Goal: Task Accomplishment & Management: Use online tool/utility

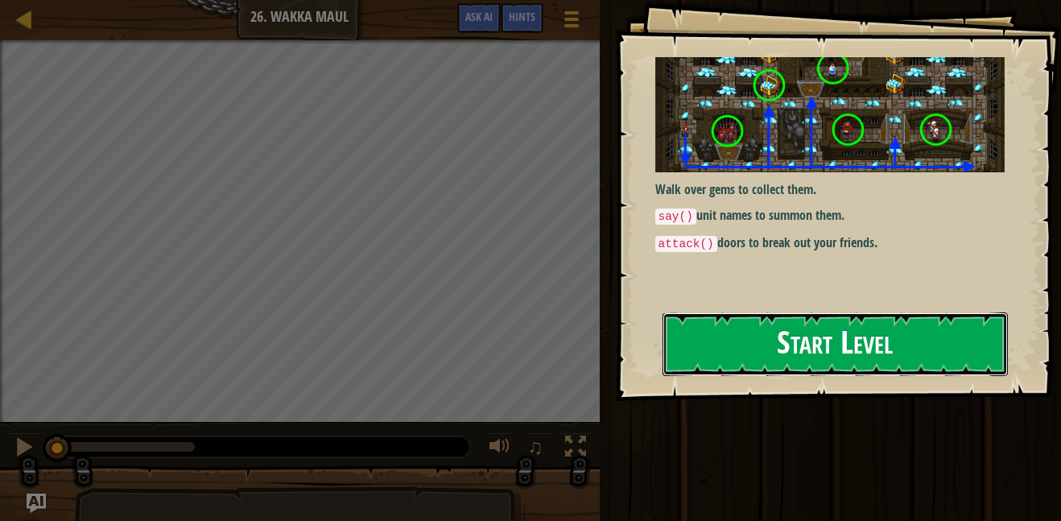
click at [946, 352] on button "Start Level" at bounding box center [835, 344] width 345 height 64
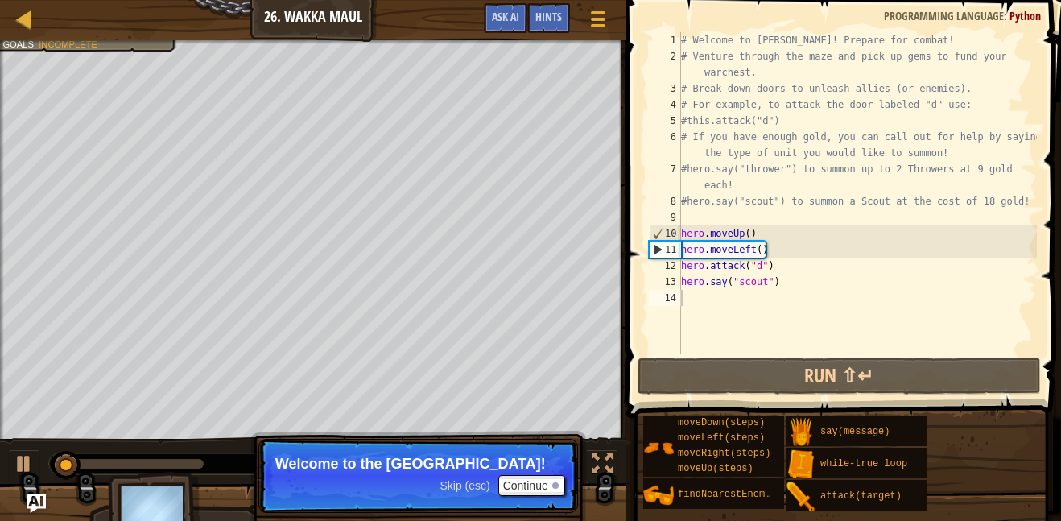
click at [713, 298] on div "# Welcome to [PERSON_NAME]! Prepare for combat! # Venture through the maze and …" at bounding box center [857, 209] width 359 height 354
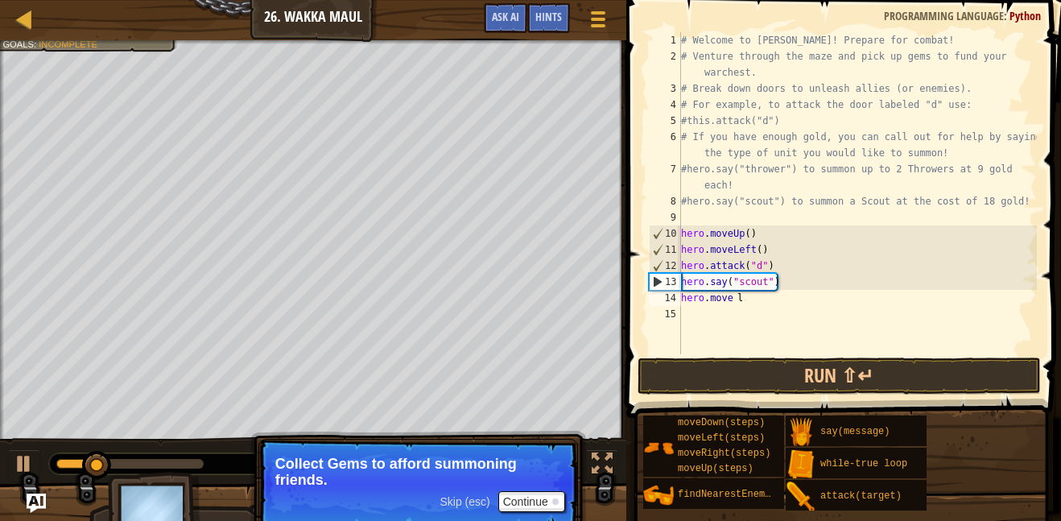
scroll to position [0, 1]
click at [537, 506] on button "Continue" at bounding box center [531, 501] width 67 height 21
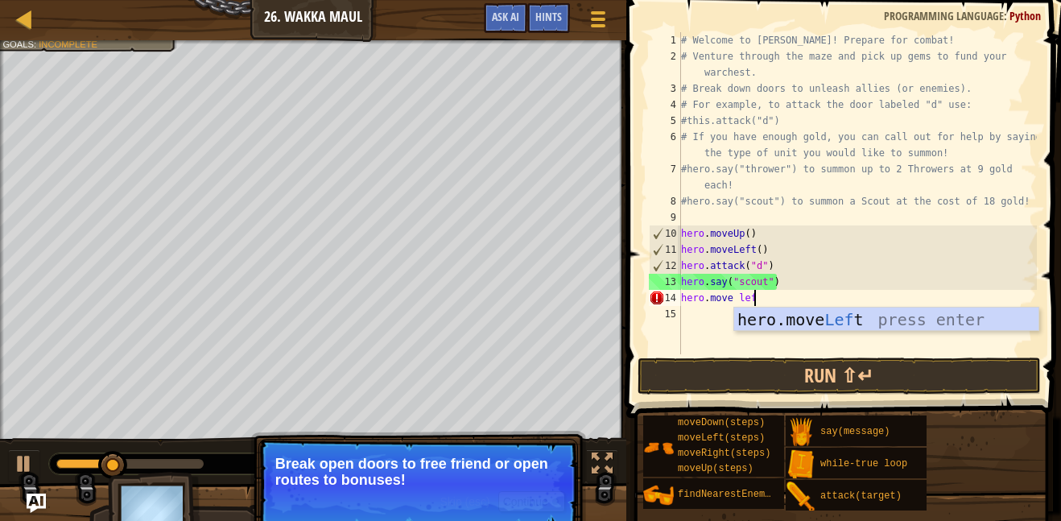
type textarea "t"
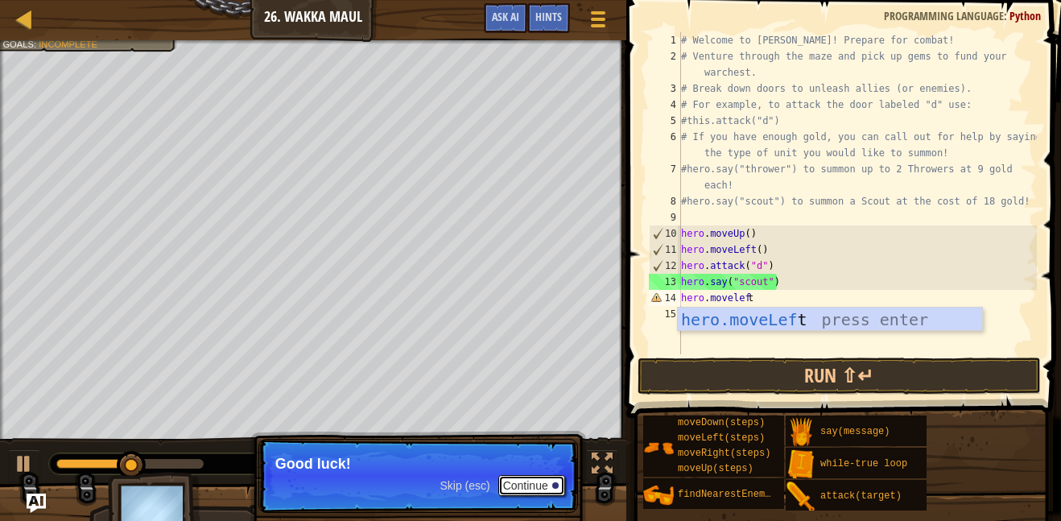
click at [538, 488] on button "Continue" at bounding box center [531, 485] width 67 height 21
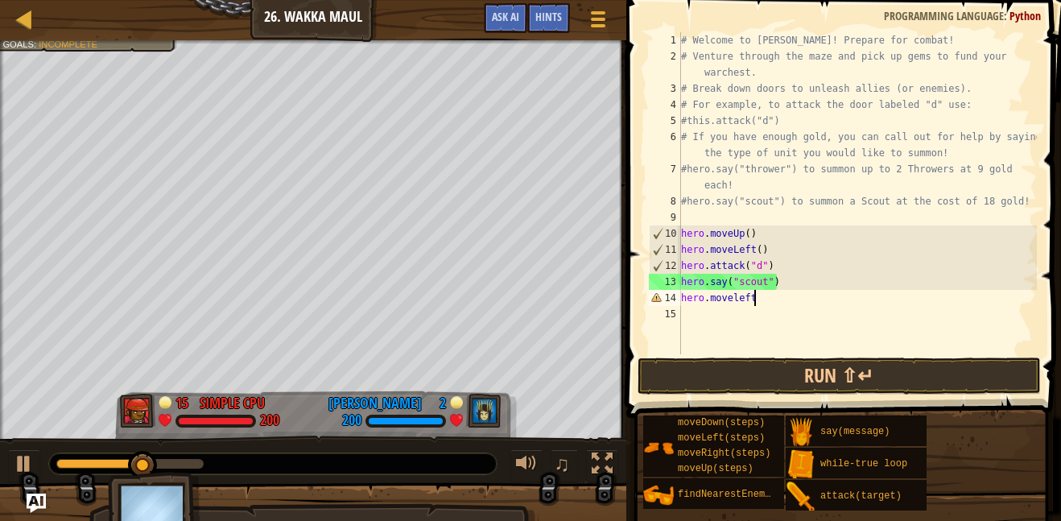
scroll to position [7, 10]
type textarea "hero.moveleft(4)"
click at [723, 323] on div "# Welcome to [PERSON_NAME]! Prepare for combat! # Venture through the maze and …" at bounding box center [857, 209] width 359 height 354
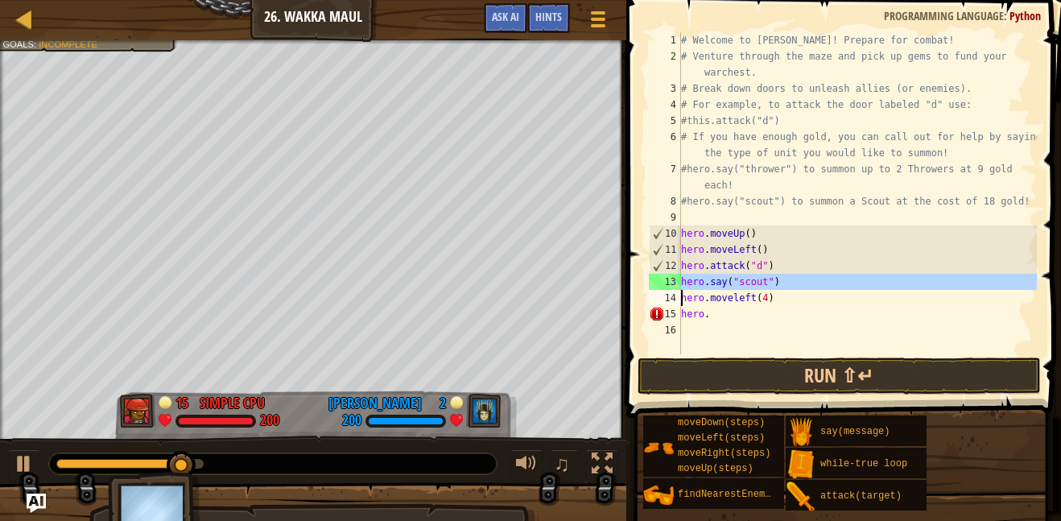
drag, startPoint x: 680, startPoint y: 280, endPoint x: 802, endPoint y: 280, distance: 121.6
click at [802, 280] on div "hero. 1 2 3 4 5 6 7 8 9 10 11 12 13 14 15 16 # Welcome to Wakka Maul! Prepare f…" at bounding box center [841, 193] width 391 height 322
click at [738, 315] on div "# Welcome to [PERSON_NAME]! Prepare for combat! # Venture through the maze and …" at bounding box center [857, 209] width 359 height 354
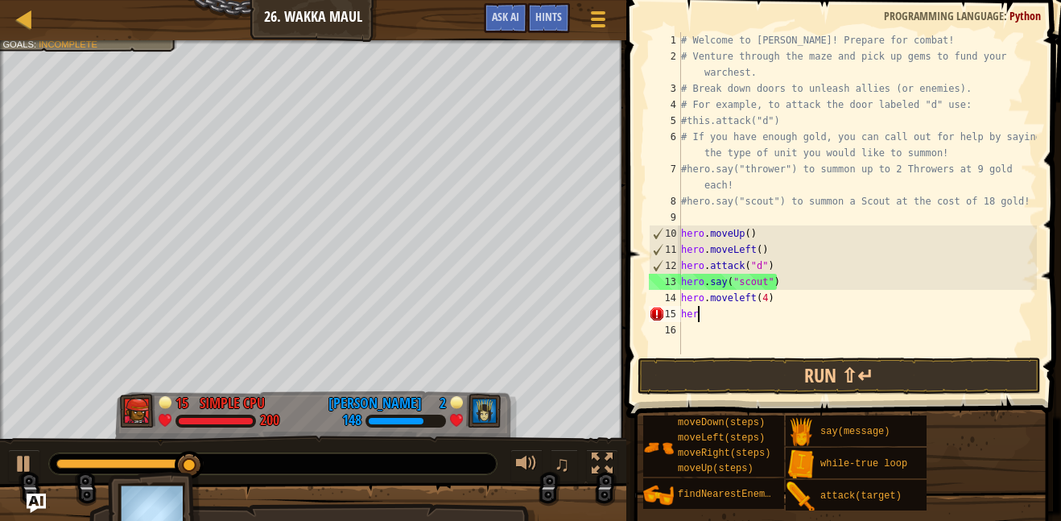
type textarea "h"
paste textarea
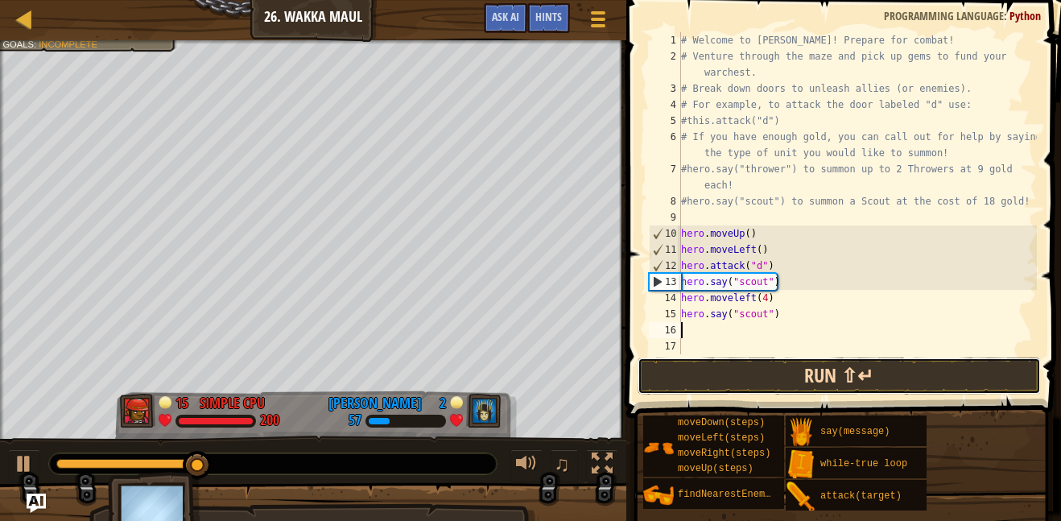
click at [925, 388] on button "Run ⇧↵" at bounding box center [839, 376] width 403 height 37
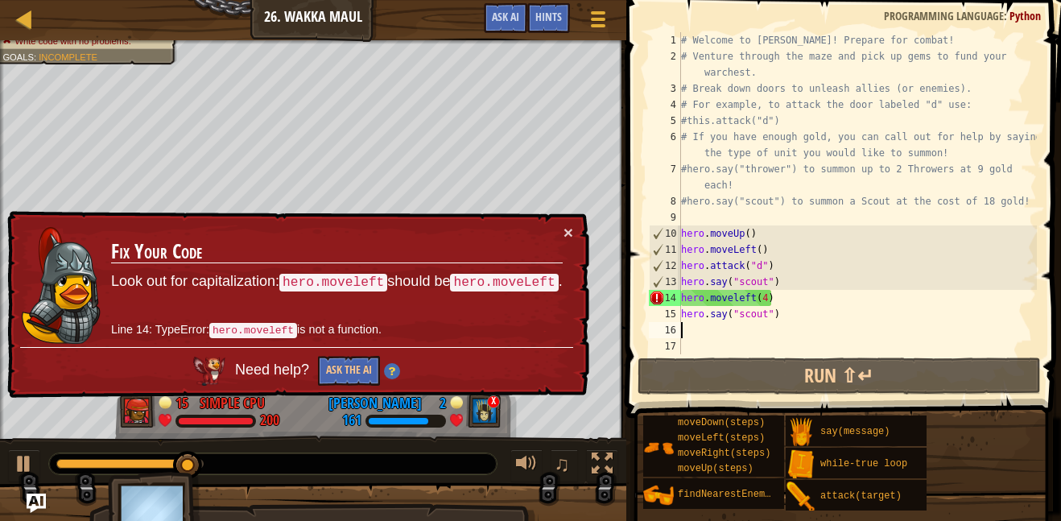
click at [751, 298] on div "# Welcome to [PERSON_NAME]! Prepare for combat! # Venture through the maze and …" at bounding box center [857, 209] width 359 height 354
click at [736, 301] on div "# Welcome to [PERSON_NAME]! Prepare for combat! # Venture through the maze and …" at bounding box center [857, 209] width 359 height 354
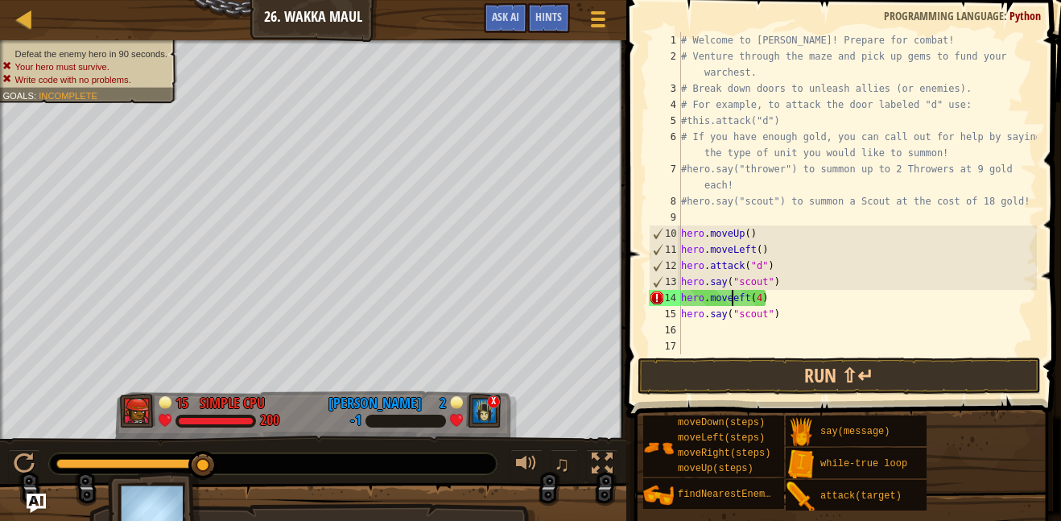
scroll to position [0, 1]
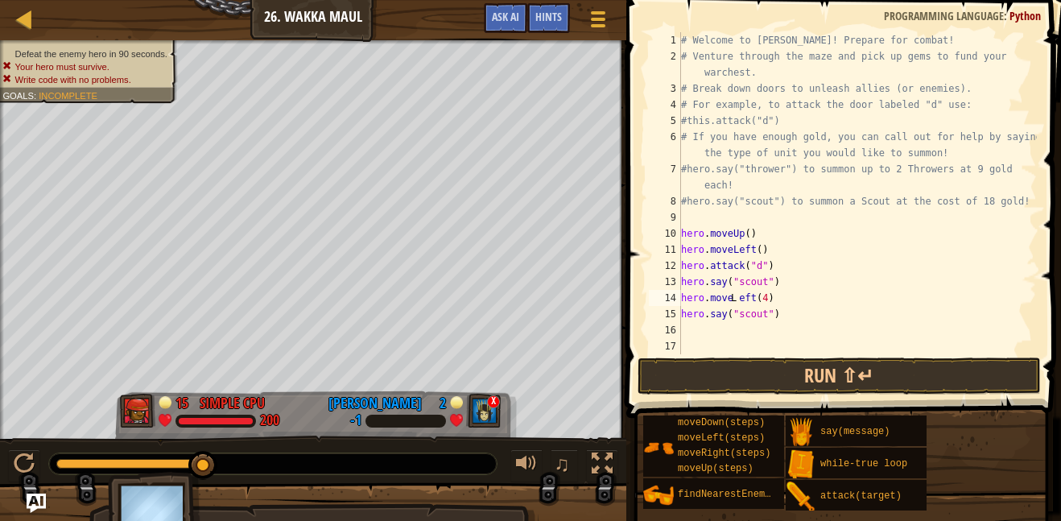
click at [0, 0] on div "hero. moveUp press enter hero. moveDown press enter hero. moveLeft press enter …" at bounding box center [0, 0] width 0 height 0
click at [954, 373] on button "Run ⇧↵" at bounding box center [839, 376] width 403 height 37
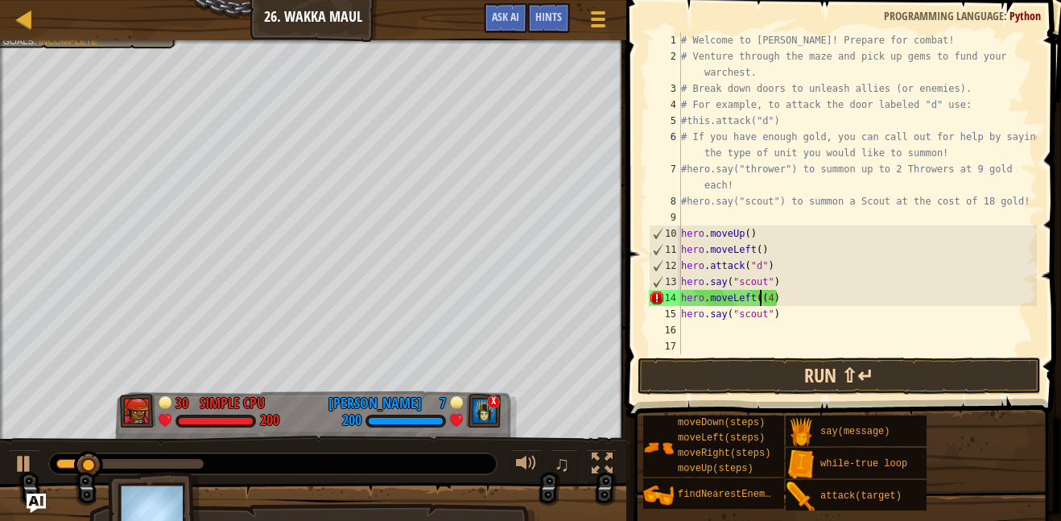
type textarea "hero.moveLeft(4)"
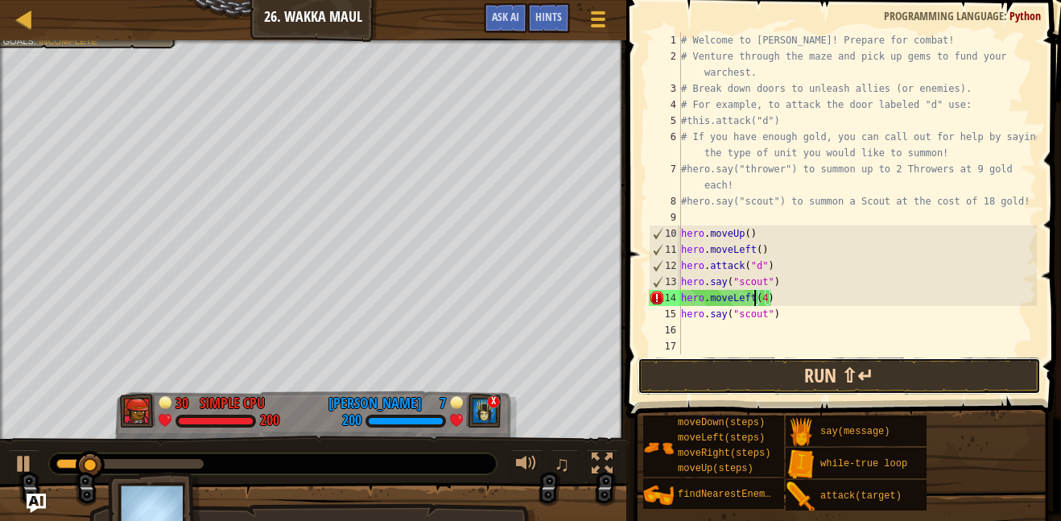
click at [914, 364] on button "Run ⇧↵" at bounding box center [839, 376] width 403 height 37
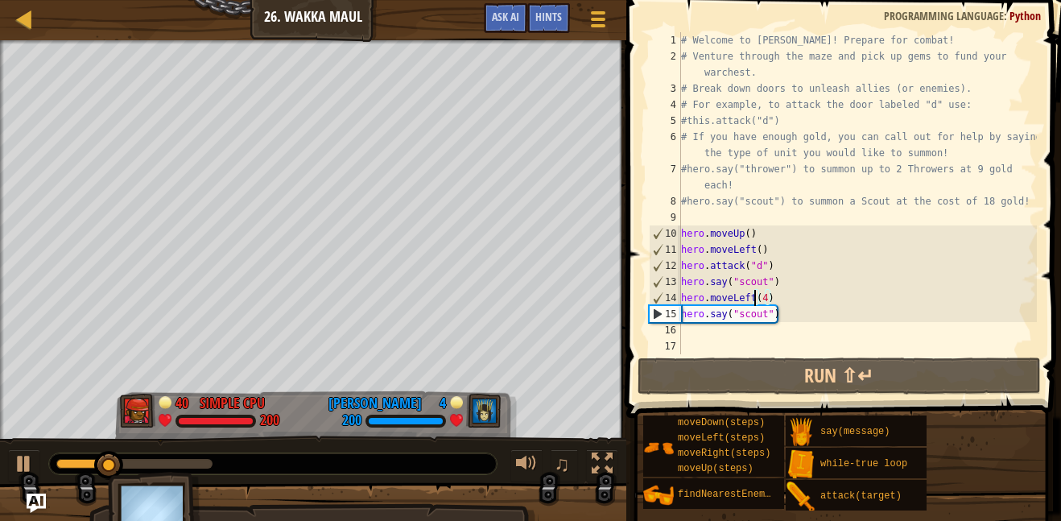
click at [709, 338] on div "# Welcome to [PERSON_NAME]! Prepare for combat! # Venture through the maze and …" at bounding box center [857, 209] width 359 height 354
click at [712, 329] on div "# Welcome to [PERSON_NAME]! Prepare for combat! # Venture through the maze and …" at bounding box center [857, 209] width 359 height 354
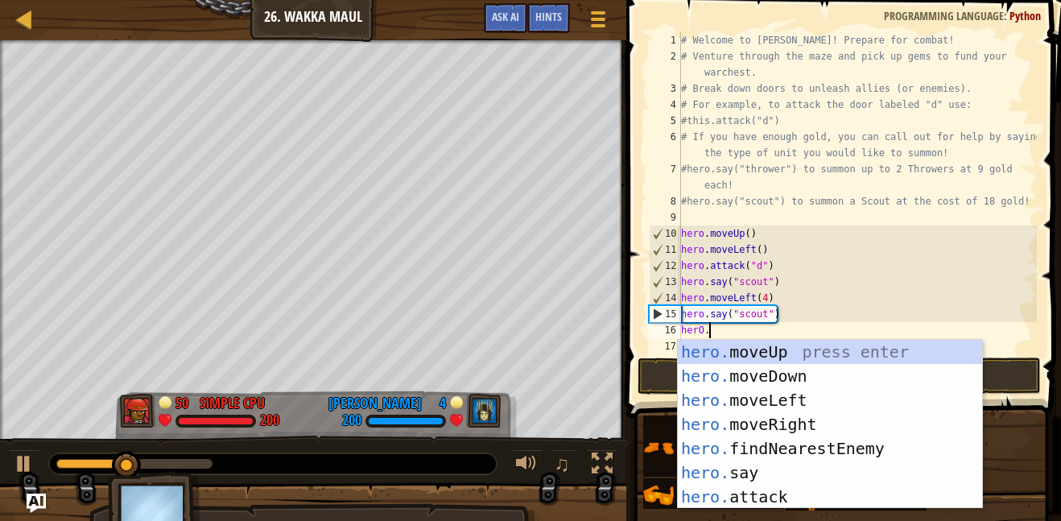
type textarea "D"
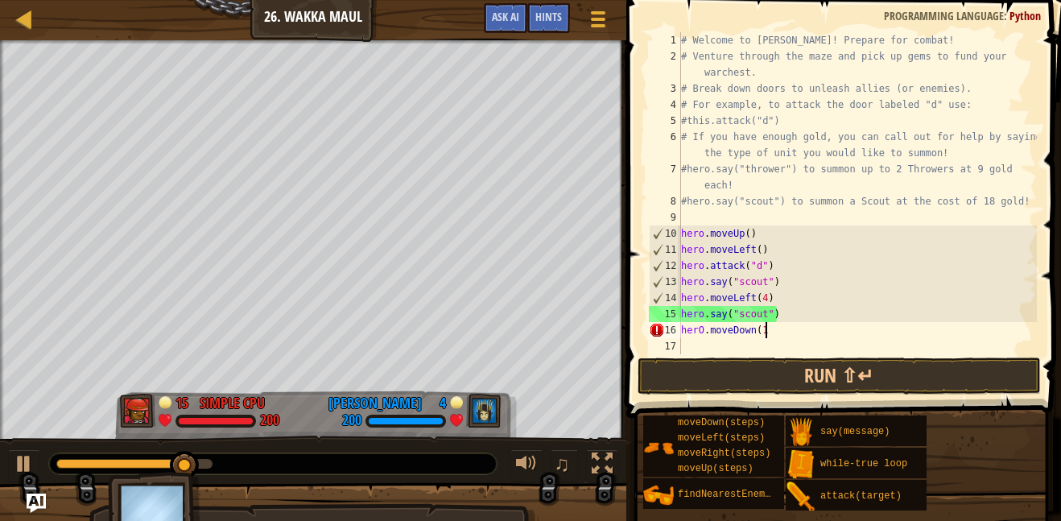
type textarea "moveDown(1)"
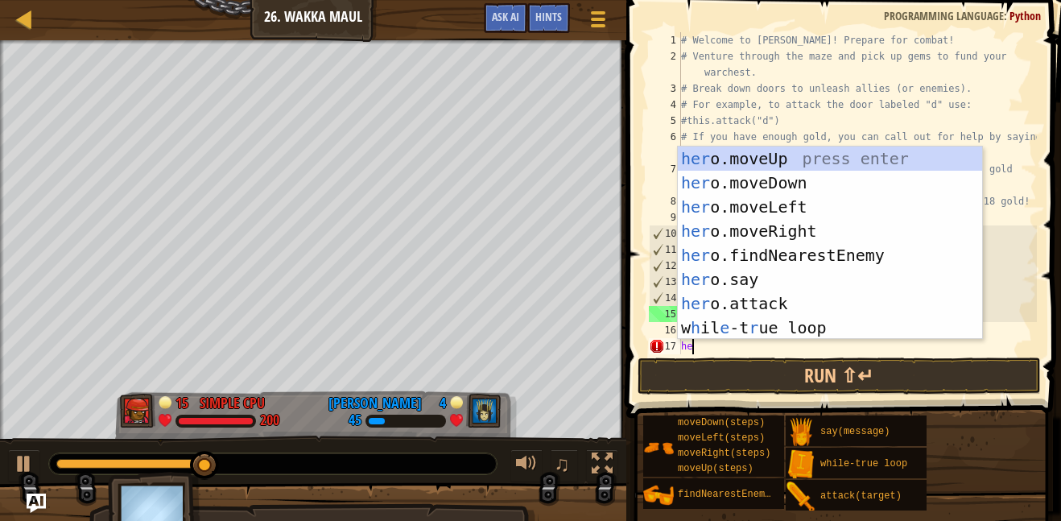
type textarea "h"
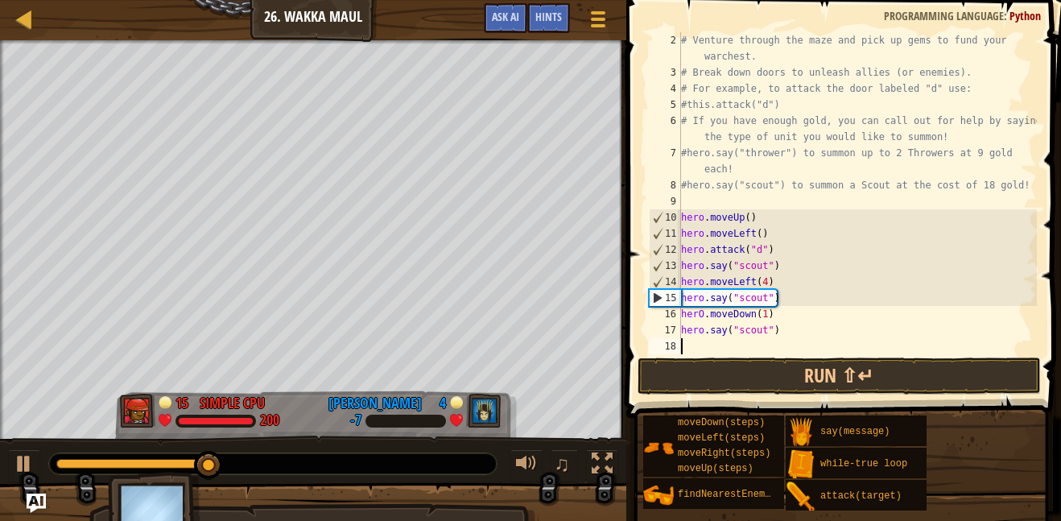
scroll to position [16, 0]
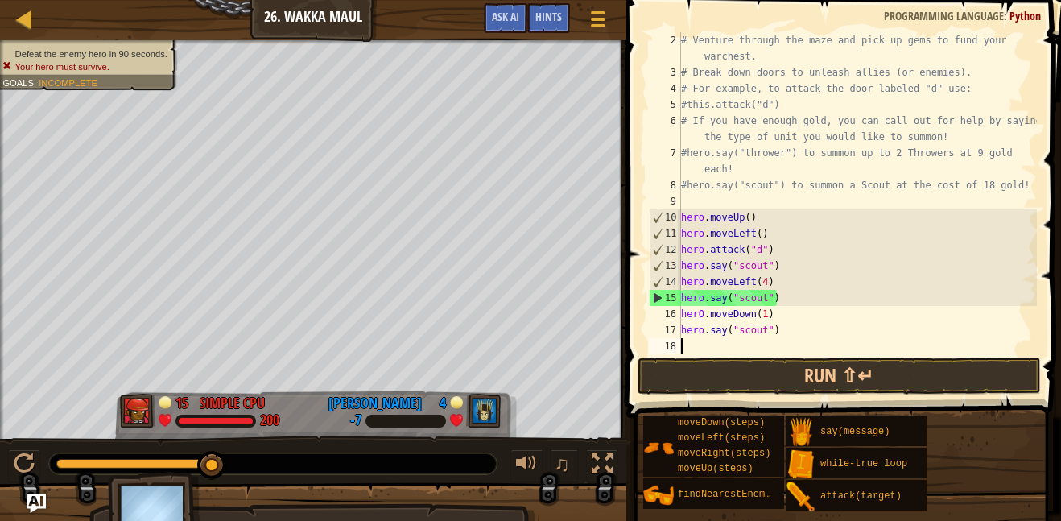
click at [728, 345] on div "# Venture through the maze and pick up gems to fund your warchest. # Break down…" at bounding box center [857, 217] width 359 height 370
paste textarea "hero.say("scout")"
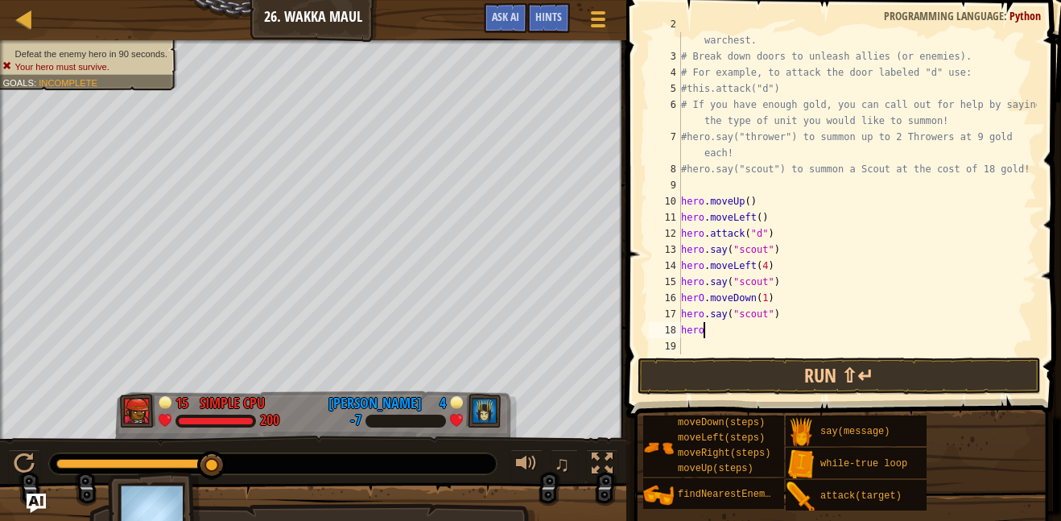
type textarea "h"
type textarea "hero.say("scout")"
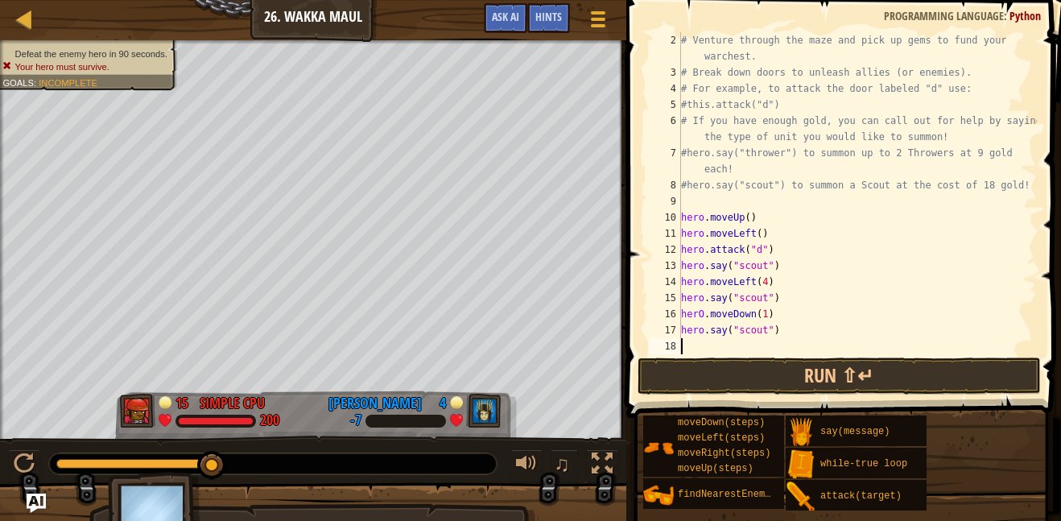
scroll to position [0, 1]
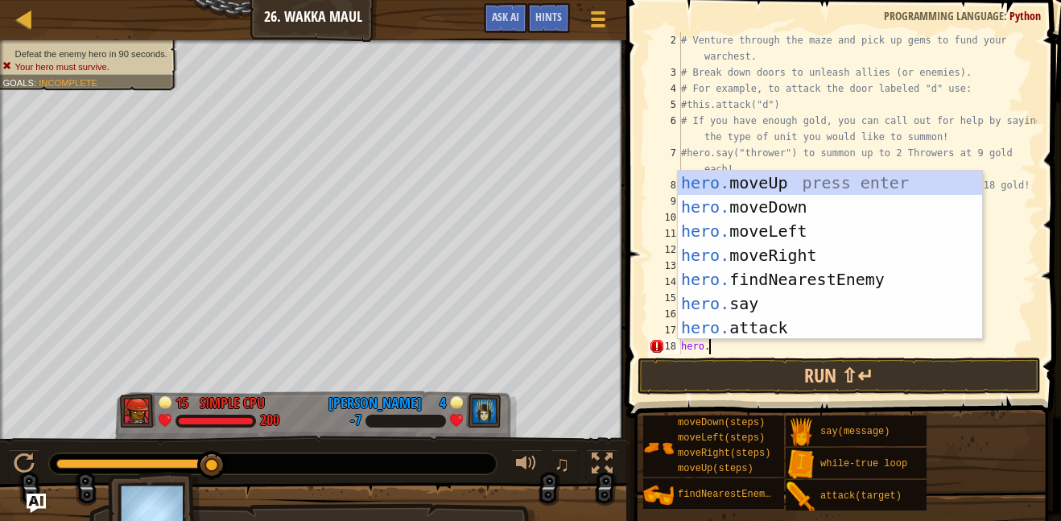
click at [750, 309] on div "hero. moveUp press enter hero. moveDown press enter hero. moveLeft press enter …" at bounding box center [830, 279] width 304 height 217
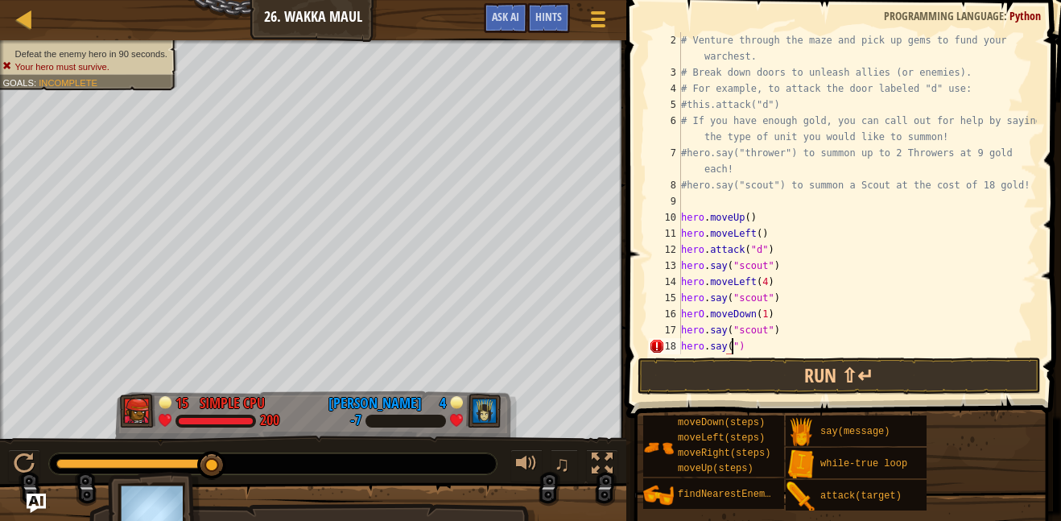
scroll to position [7, 8]
click at [766, 298] on div "# Venture through the maze and pick up gems to fund your warchest. # Break down…" at bounding box center [857, 217] width 359 height 370
click at [767, 330] on div "# Venture through the maze and pick up gems to fund your warchest. # Break down…" at bounding box center [857, 217] width 359 height 370
click at [779, 298] on div "# Venture through the maze and pick up gems to fund your warchest. # Break down…" at bounding box center [857, 217] width 359 height 370
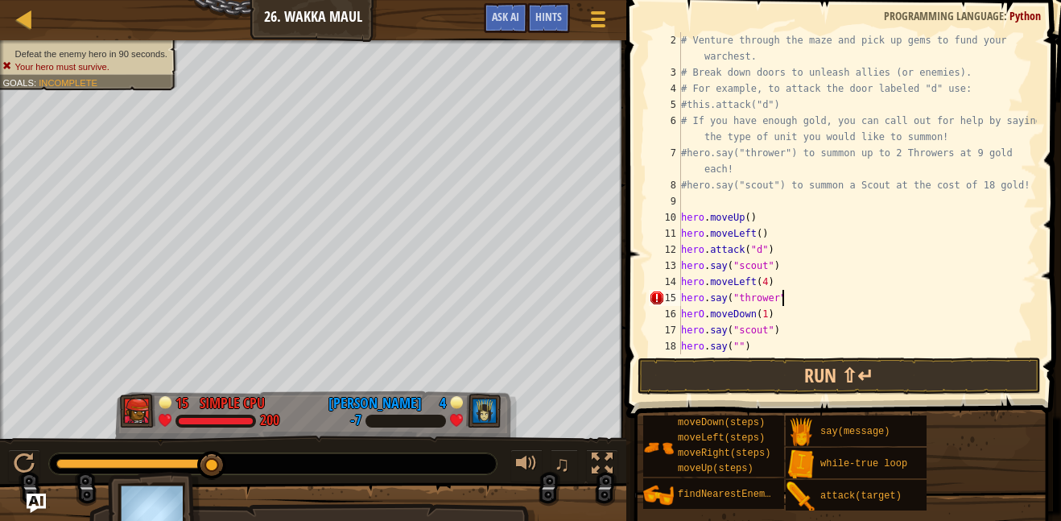
scroll to position [7, 6]
click at [886, 304] on div "# Venture through the maze and pick up gems to fund your warchest. # Break down…" at bounding box center [857, 217] width 359 height 370
type textarea "hero.say("thrower")"
click at [741, 348] on div "# Venture through the maze and pick up gems to fund your warchest. # Break down…" at bounding box center [857, 217] width 359 height 370
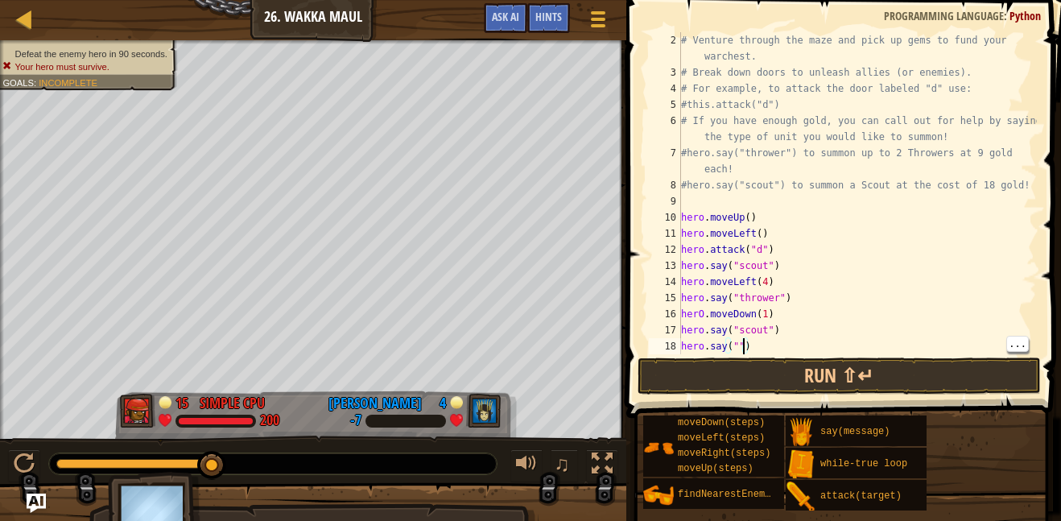
click at [738, 349] on div "# Venture through the maze and pick up gems to fund your warchest. # Break down…" at bounding box center [857, 217] width 359 height 370
click at [817, 351] on div "# Venture through the maze and pick up gems to fund your warchest. # Break down…" at bounding box center [857, 217] width 359 height 370
click at [743, 344] on div "# Venture through the maze and pick up gems to fund your warchest. # Break down…" at bounding box center [857, 217] width 359 height 370
click at [739, 345] on div "# Venture through the maze and pick up gems to fund your warchest. # Break down…" at bounding box center [857, 217] width 359 height 370
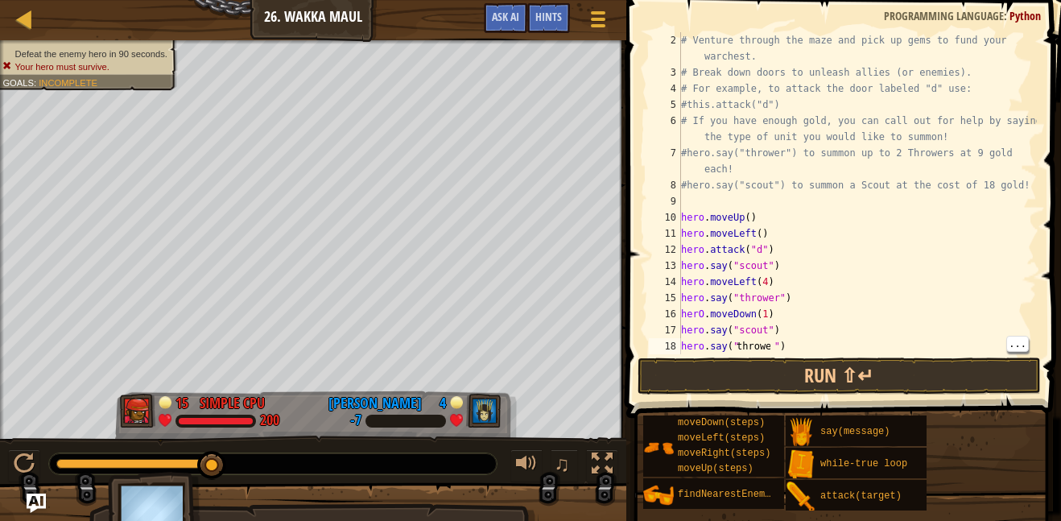
type textarea "thrower"
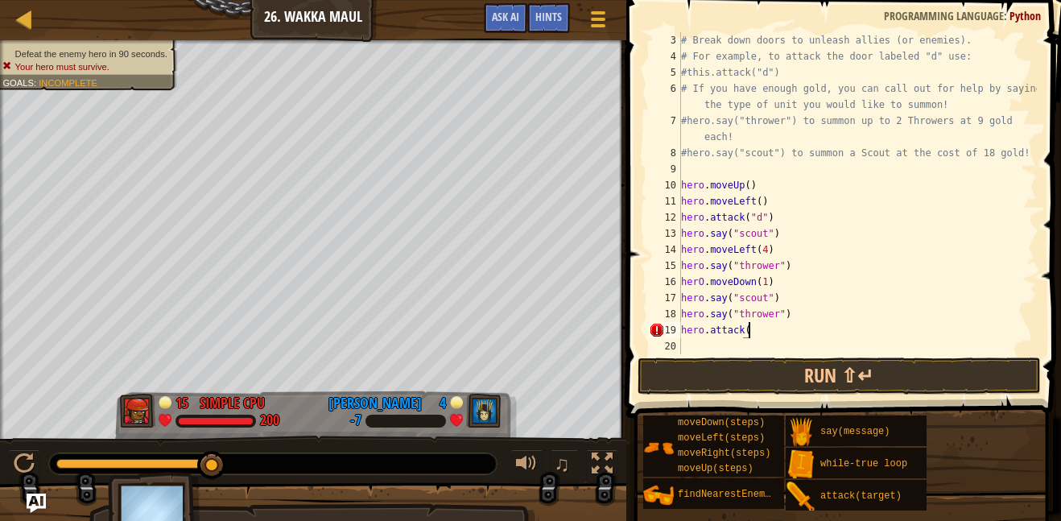
type textarea "b"
type textarea "b")"
drag, startPoint x: 681, startPoint y: 329, endPoint x: 775, endPoint y: 336, distance: 93.6
click at [775, 336] on div "# Break down doors to unleash allies (or enemies). # For example, to attack the…" at bounding box center [857, 209] width 359 height 354
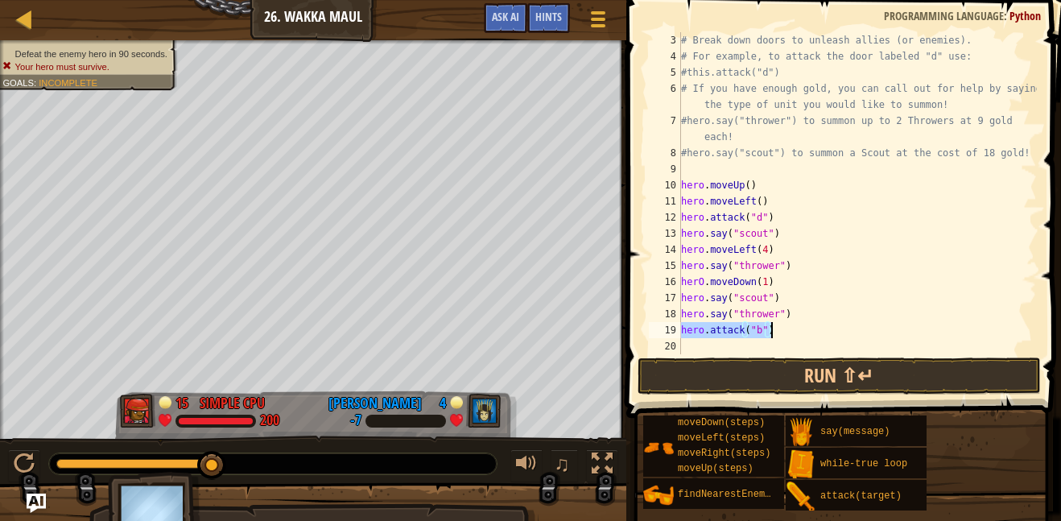
type textarea "hero.attack("b")"
click at [699, 341] on div "# Break down doors to unleash allies (or enemies). # For example, to attack the…" at bounding box center [857, 209] width 359 height 354
paste textarea "hero.attack("b")"
click at [763, 345] on div "# Break down doors to unleash allies (or enemies). # For example, to attack the…" at bounding box center [857, 209] width 359 height 354
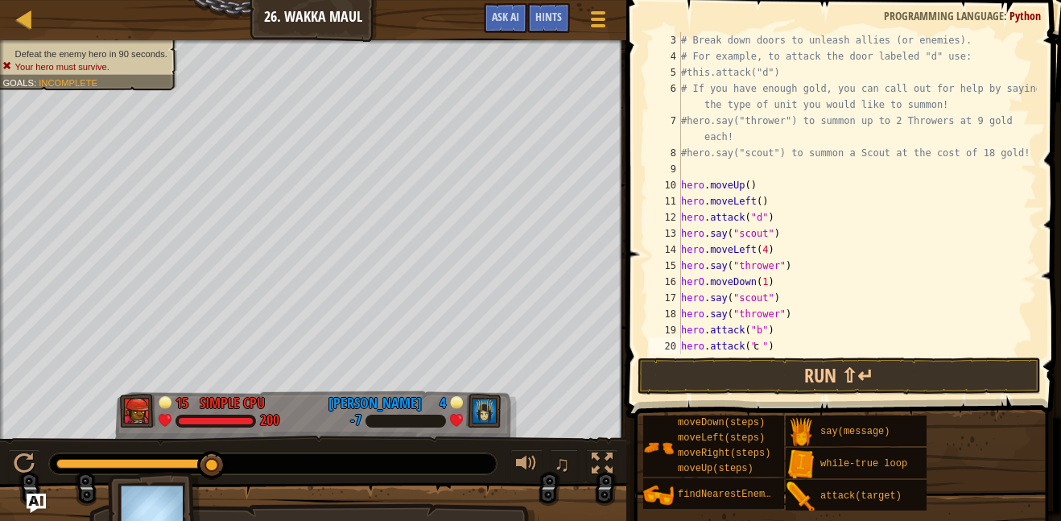
click at [786, 344] on div "# Break down doors to unleash allies (or enemies). # For example, to attack the…" at bounding box center [857, 209] width 359 height 354
type textarea "hero.attack("c")"
paste textarea "hero.attack("b")"
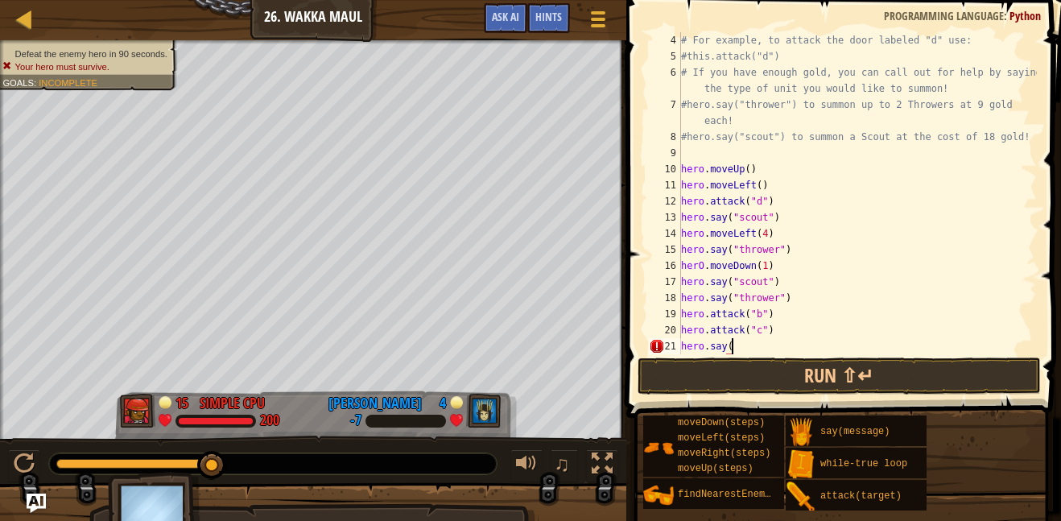
scroll to position [7, 3]
click at [801, 279] on div "# For example, to attack the door labeled "d" use: #this.attack("d") # If you h…" at bounding box center [857, 209] width 359 height 354
type textarea "h"
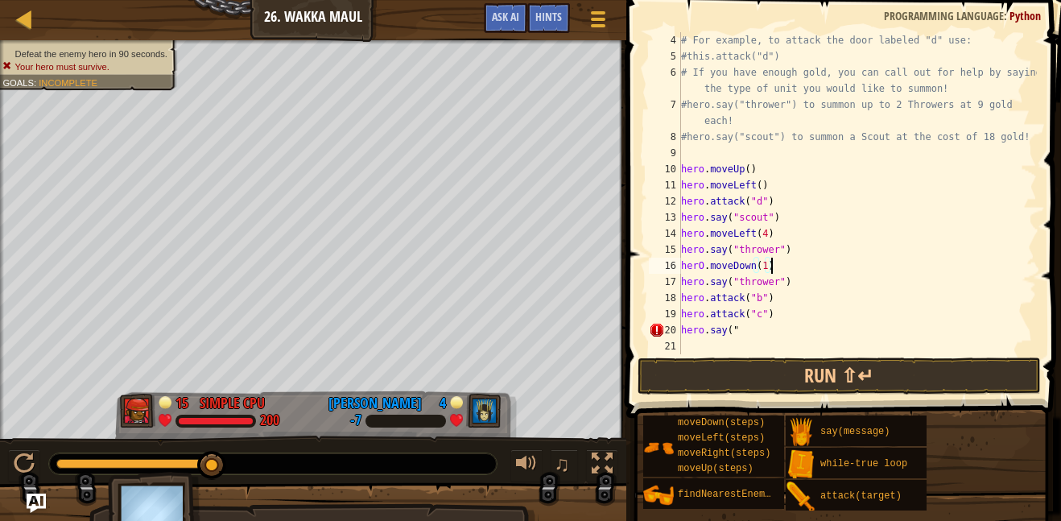
click at [747, 333] on div "# For example, to attack the door labeled "d" use: #this.attack("d") # If you h…" at bounding box center [857, 209] width 359 height 354
click at [936, 357] on span at bounding box center [846, 185] width 448 height 465
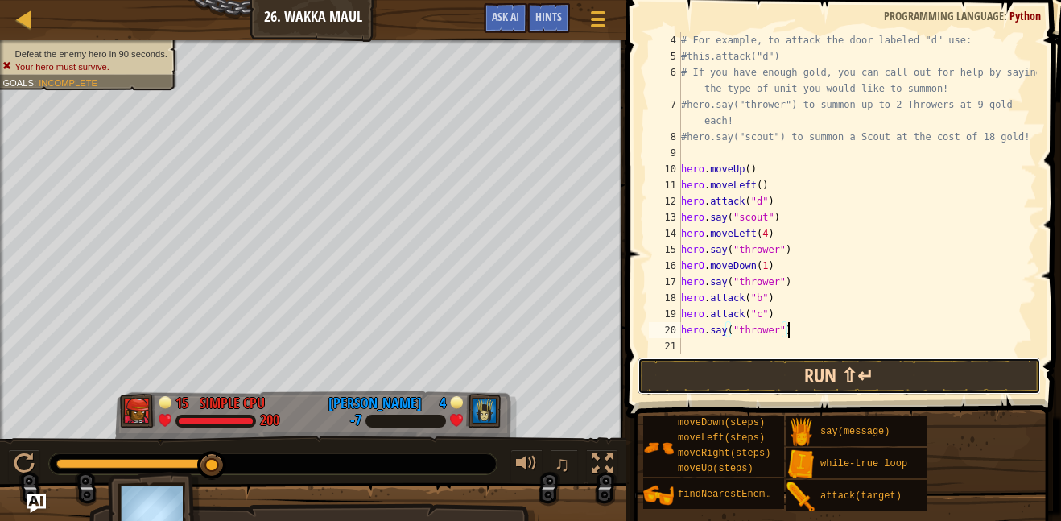
click at [957, 377] on button "Run ⇧↵" at bounding box center [839, 376] width 403 height 37
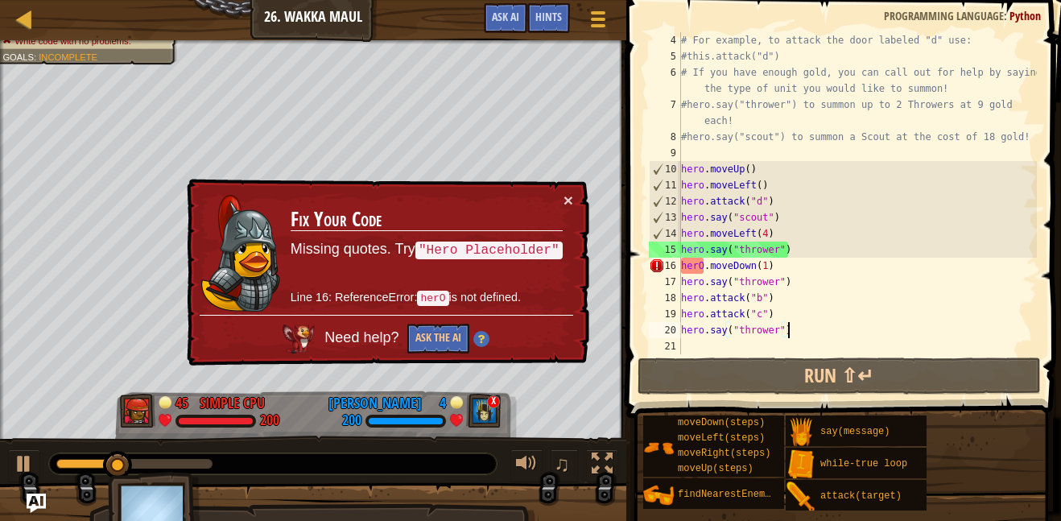
click at [701, 271] on div "# For example, to attack the door labeled "d" use: #this.attack("d") # If you h…" at bounding box center [857, 209] width 359 height 354
click at [704, 271] on div "# For example, to attack the door labeled "d" use: #this.attack("d") # If you h…" at bounding box center [857, 209] width 359 height 354
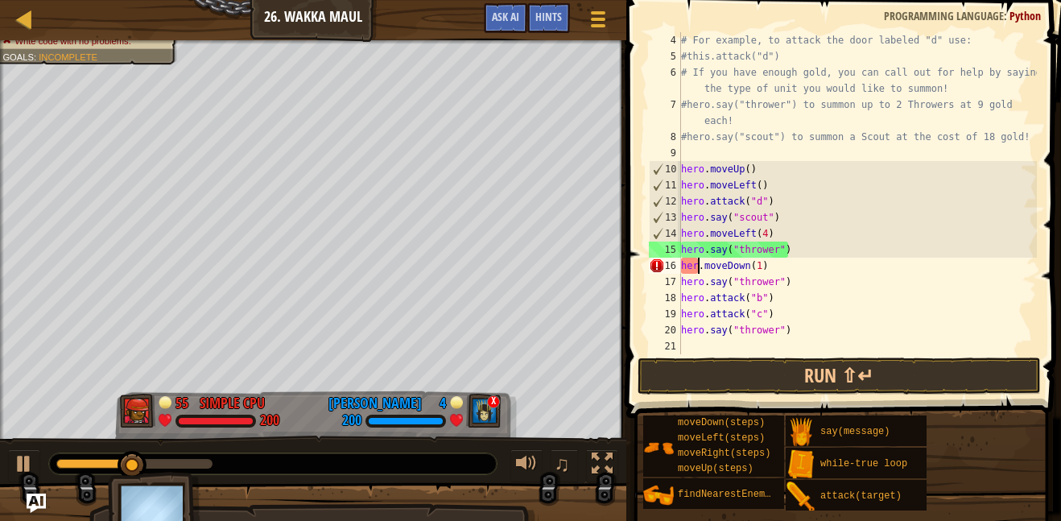
scroll to position [0, 1]
click at [0, 0] on div "hero. moveUp press enter hero. moveDown press enter hero. moveLeft press enter …" at bounding box center [0, 0] width 0 height 0
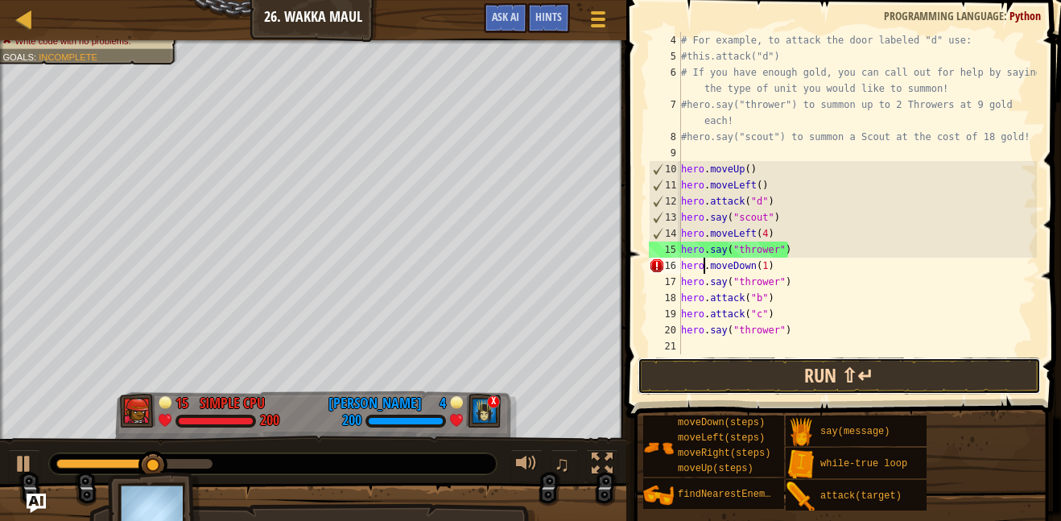
click at [916, 368] on button "Run ⇧↵" at bounding box center [839, 376] width 403 height 37
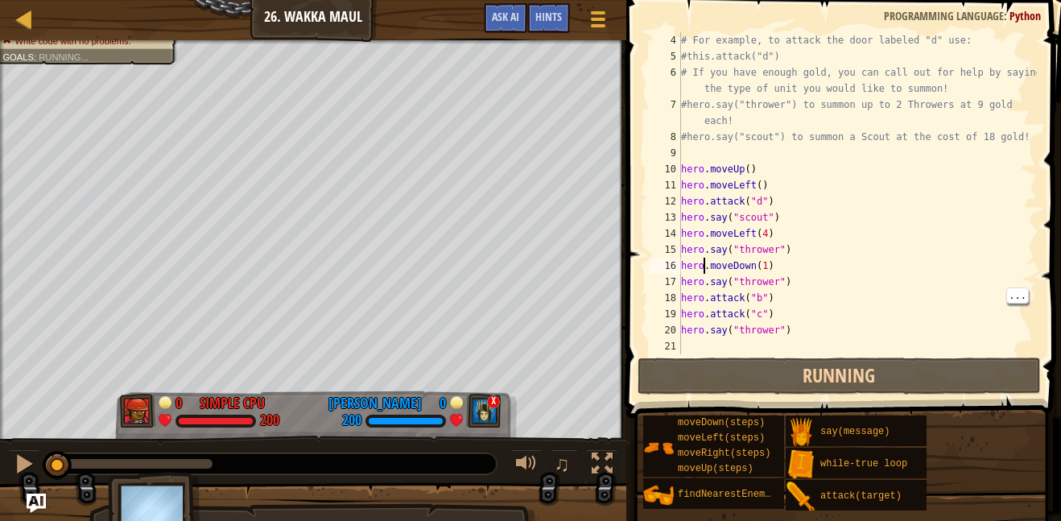
click at [961, 299] on div "# For example, to attack the door labeled "d" use: #this.attack("d") # If you h…" at bounding box center [857, 209] width 359 height 354
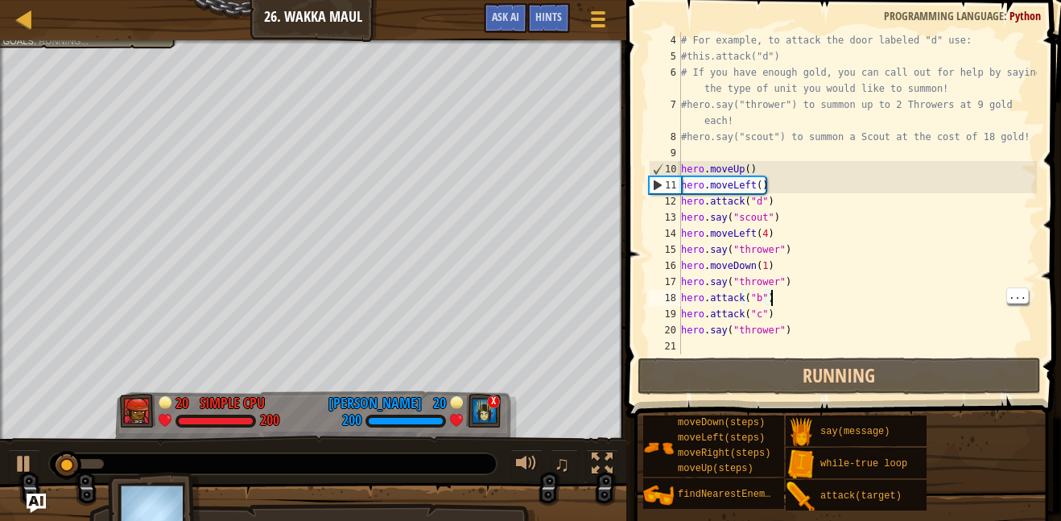
click at [876, 329] on div "# For example, to attack the door labeled "d" use: #this.attack("d") # If you h…" at bounding box center [857, 209] width 359 height 354
type textarea "hero.say("thrower")"
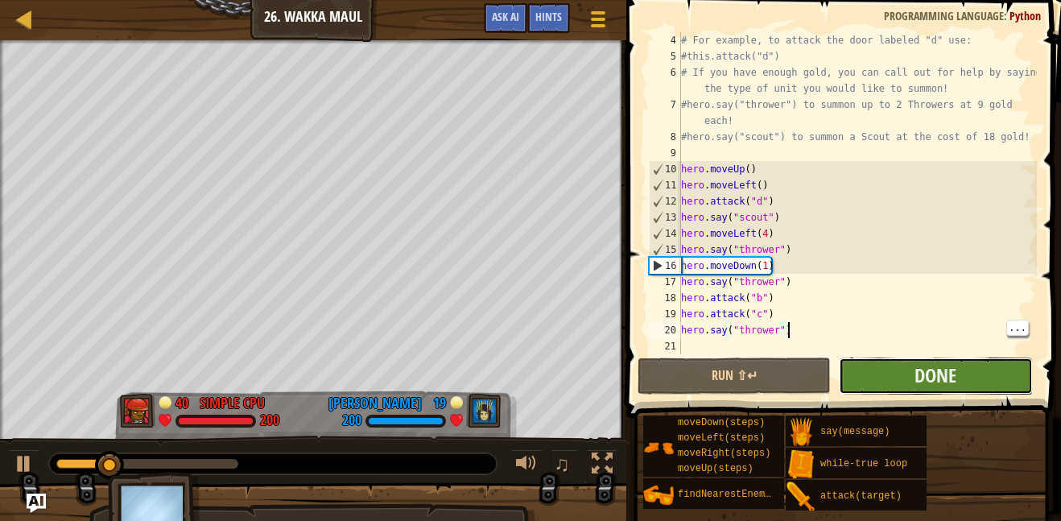
click at [1012, 376] on button "Done" at bounding box center [935, 376] width 193 height 37
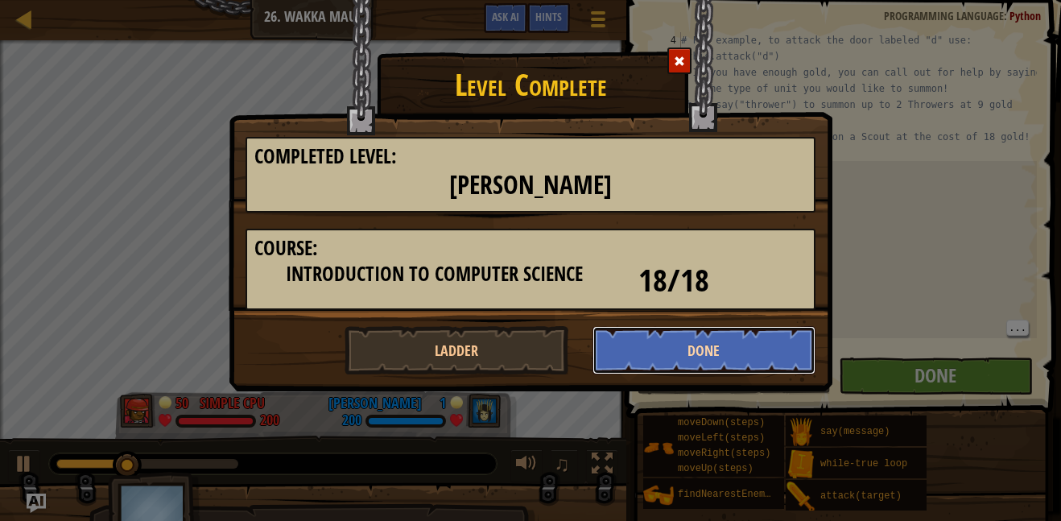
click at [766, 351] on button "Done" at bounding box center [705, 350] width 224 height 48
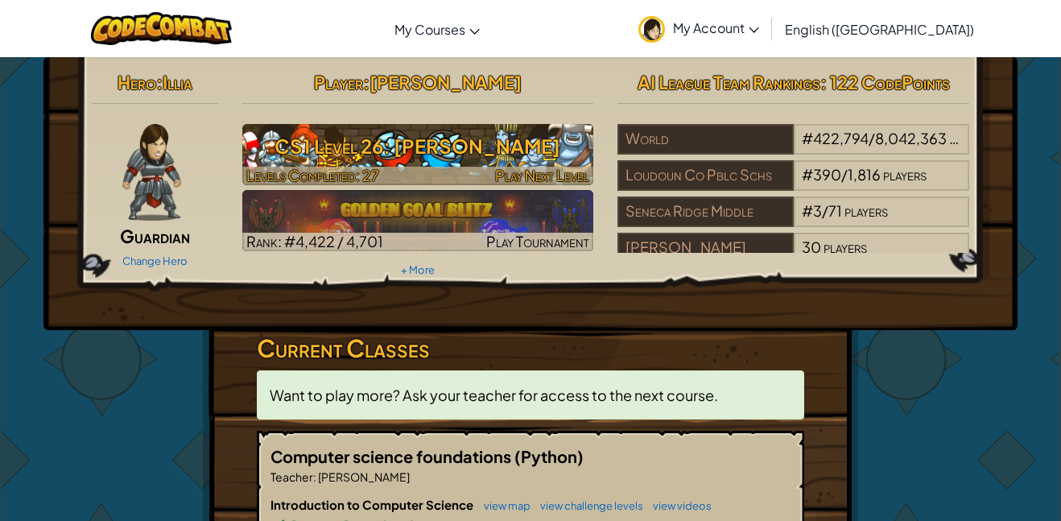
click at [510, 146] on h3 "CS1 Level 26: [PERSON_NAME]" at bounding box center [418, 146] width 352 height 36
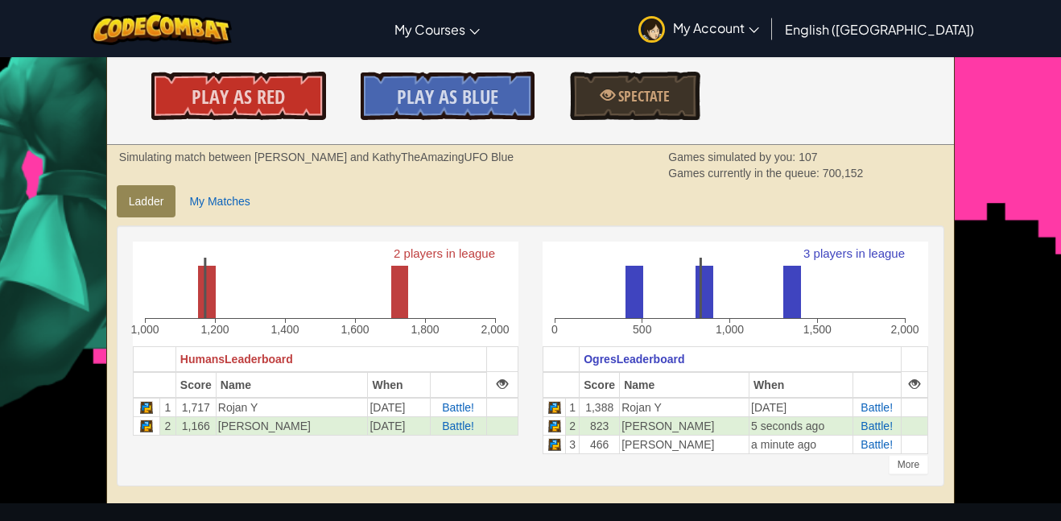
scroll to position [246, 0]
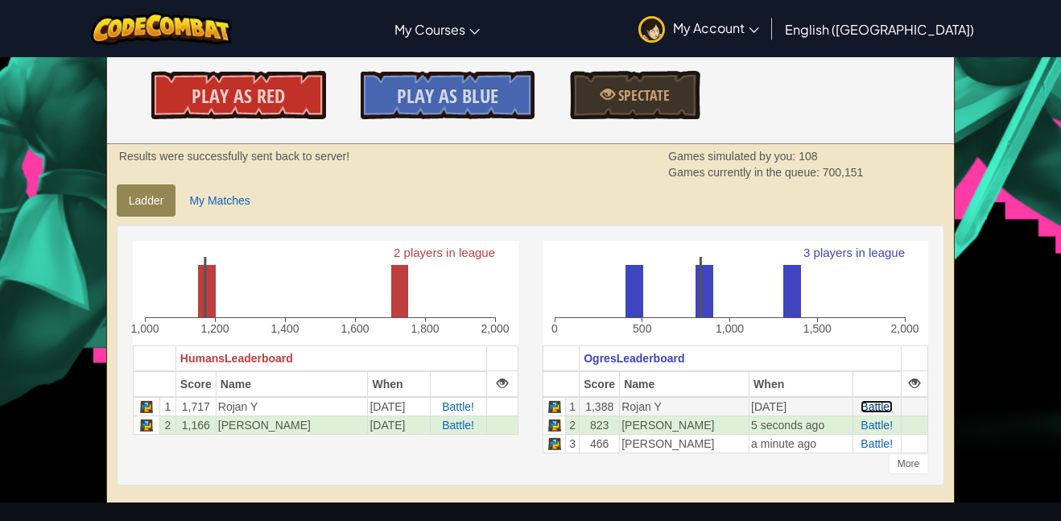
click at [886, 402] on span "Battle!" at bounding box center [877, 406] width 32 height 13
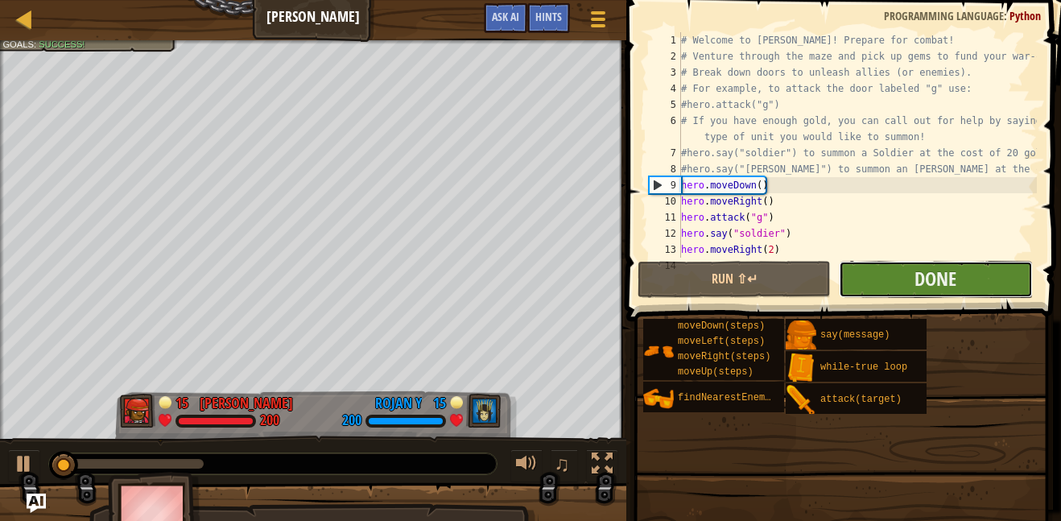
click at [997, 283] on button "Done" at bounding box center [935, 279] width 193 height 37
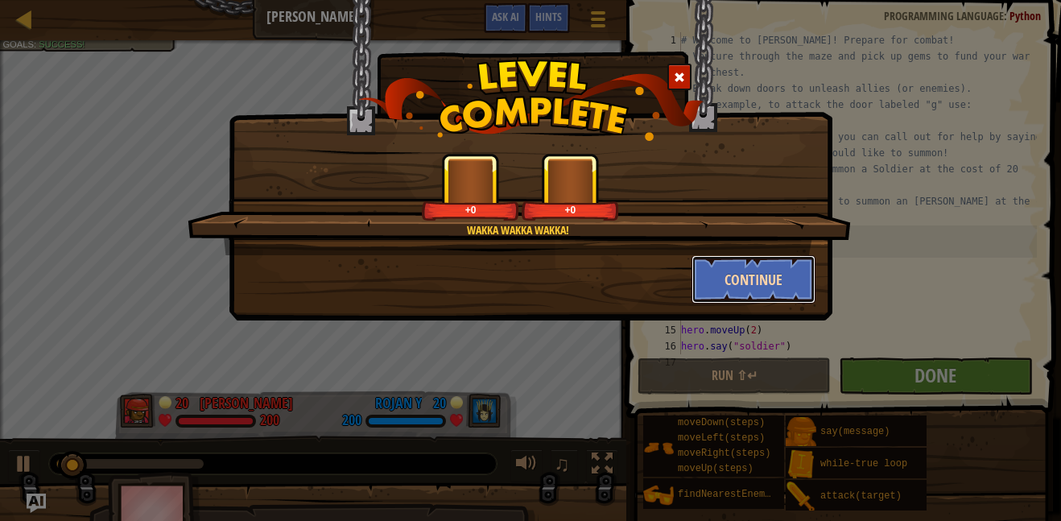
click at [774, 280] on button "Continue" at bounding box center [754, 279] width 125 height 48
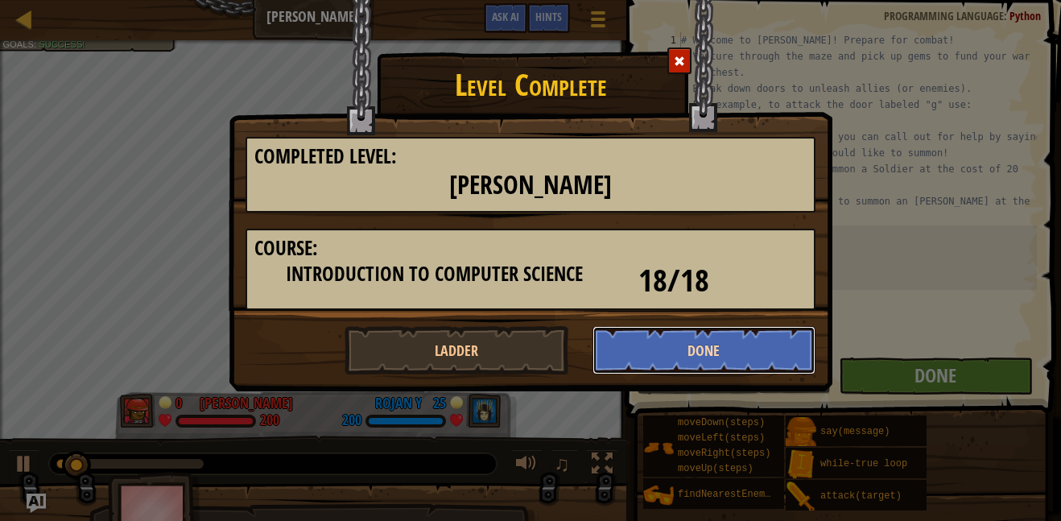
click at [771, 345] on button "Done" at bounding box center [705, 350] width 224 height 48
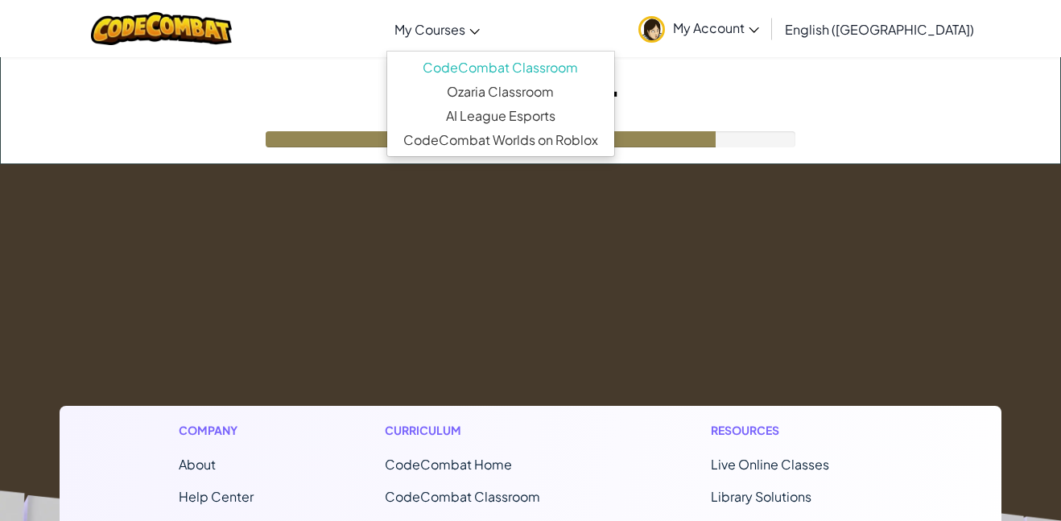
click at [465, 27] on span "My Courses" at bounding box center [430, 29] width 71 height 17
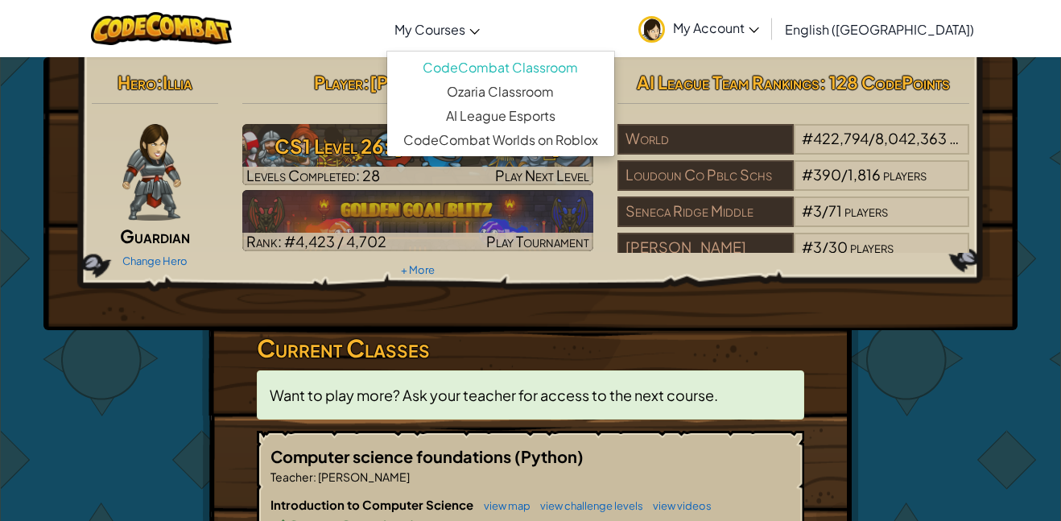
click at [682, 356] on h3 "Current Classes" at bounding box center [531, 348] width 548 height 36
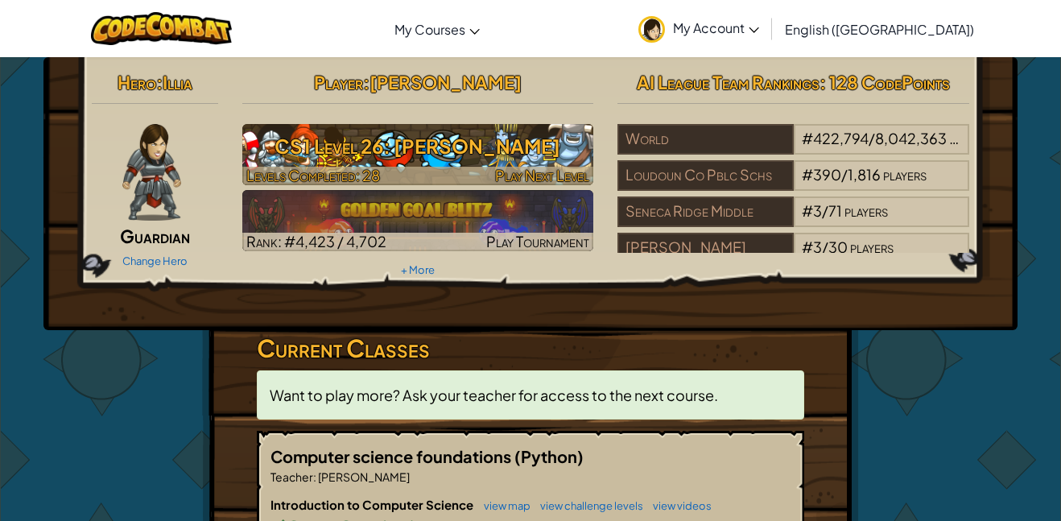
click at [457, 160] on h3 "CS1 Level 26: [PERSON_NAME]" at bounding box center [418, 146] width 352 height 36
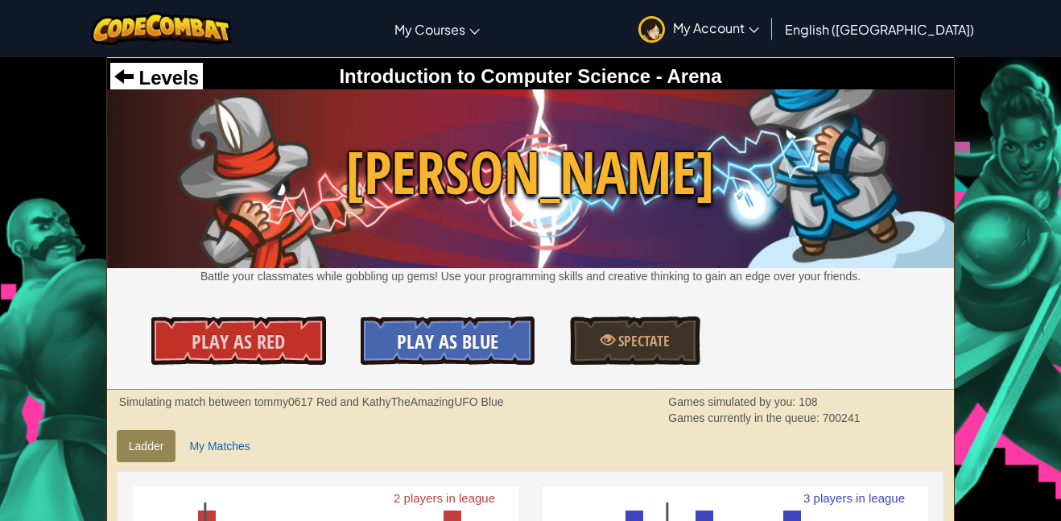
click at [426, 342] on span "Play As Blue" at bounding box center [447, 342] width 101 height 26
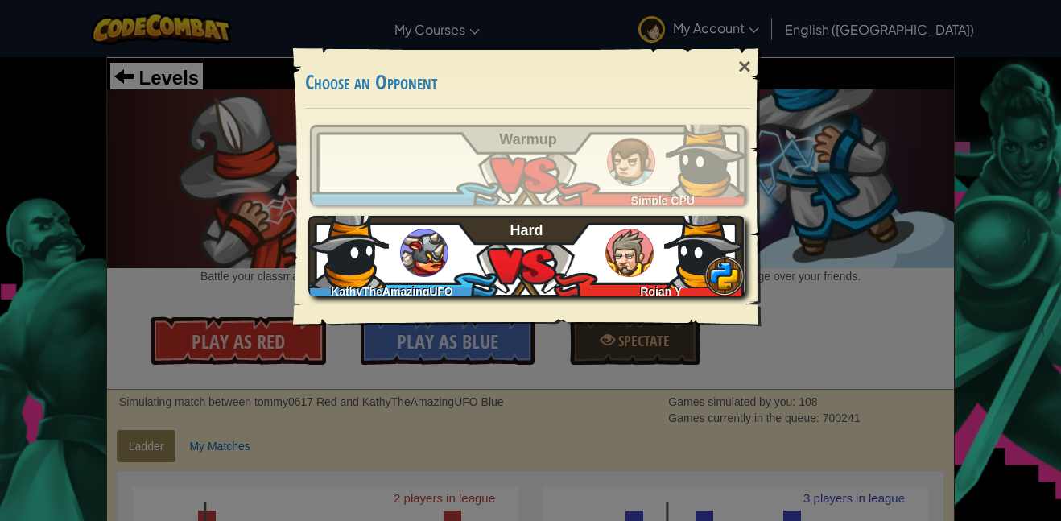
click at [433, 274] on img at bounding box center [424, 253] width 48 height 48
